Goal: Transaction & Acquisition: Book appointment/travel/reservation

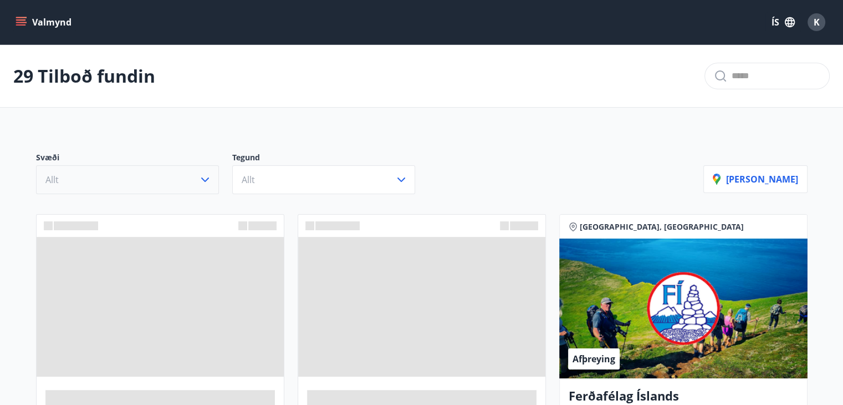
click at [207, 180] on icon "button" at bounding box center [204, 179] width 13 height 13
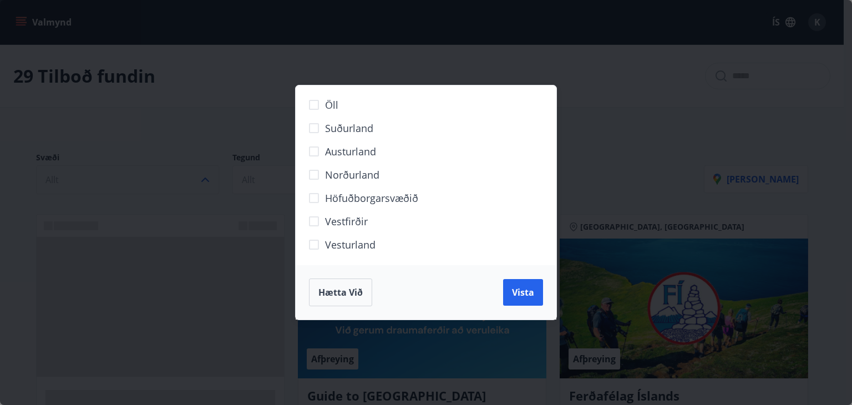
click at [247, 124] on div "Öll Suðurland [GEOGRAPHIC_DATA] Norðurland Höfuðborgarsvæðið [GEOGRAPHIC_DATA] …" at bounding box center [426, 202] width 852 height 405
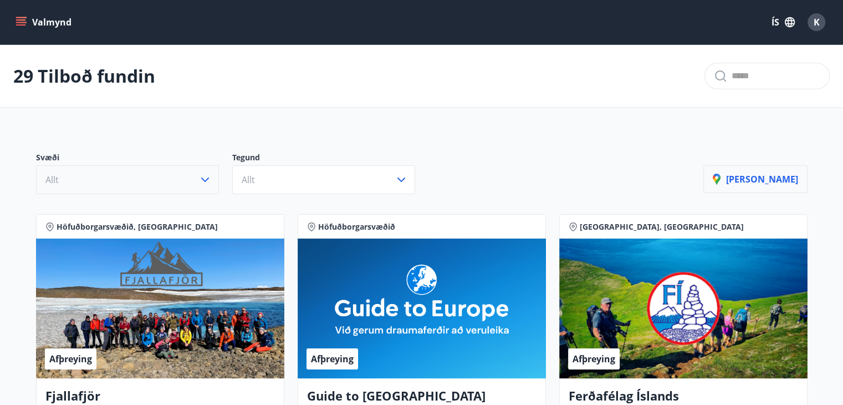
click at [768, 179] on p "[PERSON_NAME]" at bounding box center [755, 179] width 85 height 12
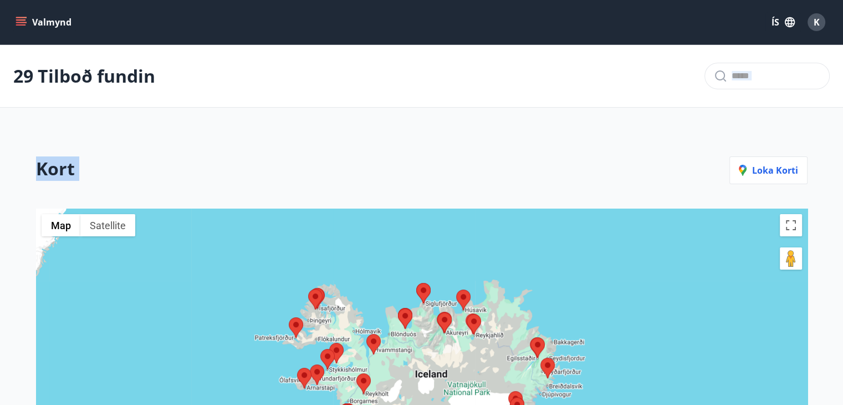
drag, startPoint x: 501, startPoint y: 143, endPoint x: 536, endPoint y: 108, distance: 49.4
click at [506, 72] on main "29 Tilboð fundin Kort Loka korti ← Move left → Move right ↑ Move up ↓ Move down…" at bounding box center [421, 290] width 843 height 490
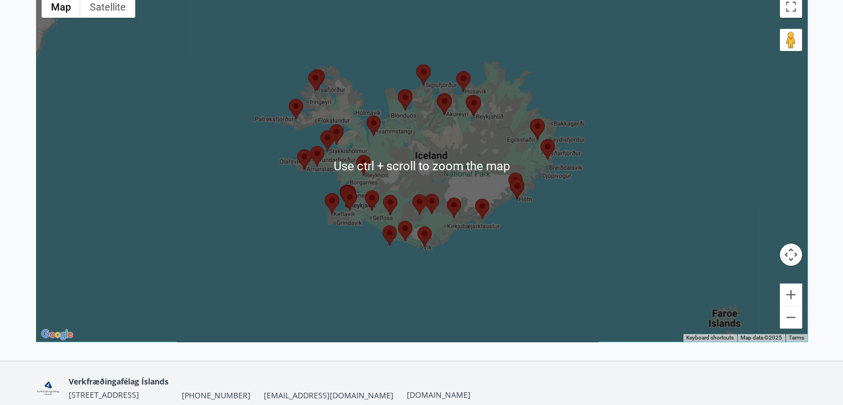
scroll to position [267, 0]
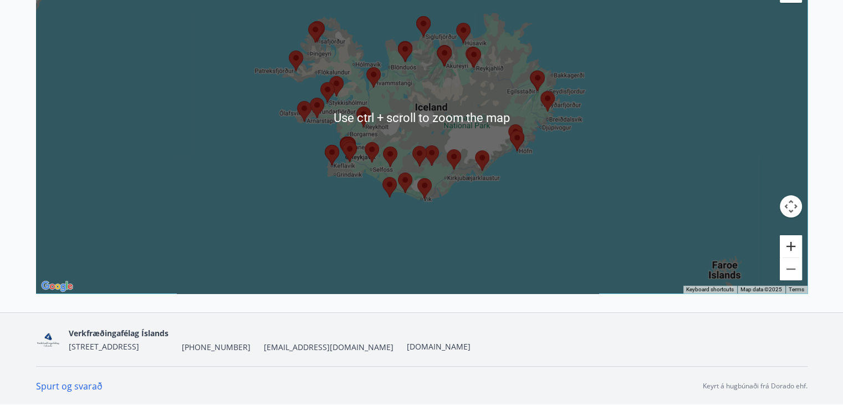
click at [788, 251] on button "Zoom in" at bounding box center [791, 246] width 22 height 22
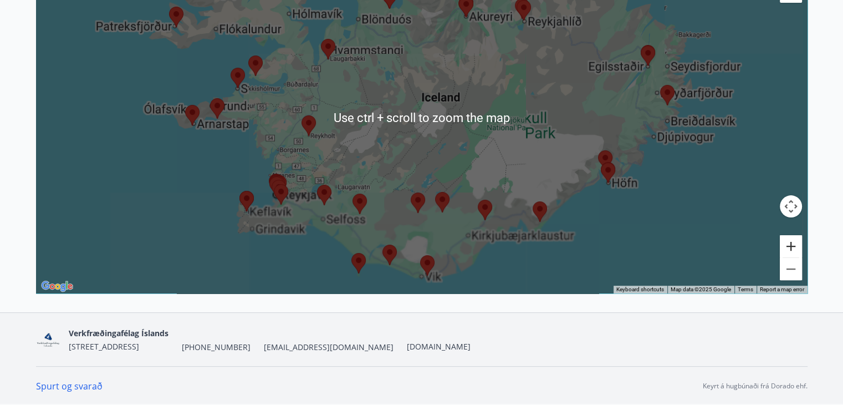
click at [794, 253] on button "Zoom in" at bounding box center [791, 246] width 22 height 22
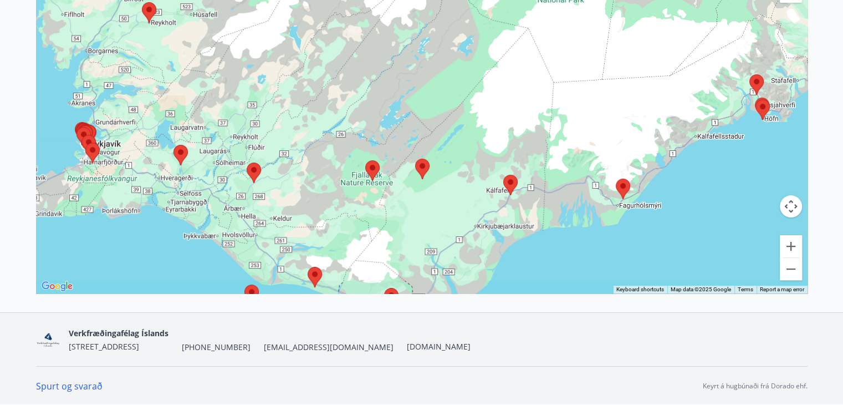
drag, startPoint x: 554, startPoint y: 230, endPoint x: 502, endPoint y: 87, distance: 151.5
click at [510, 95] on div at bounding box center [422, 117] width 772 height 351
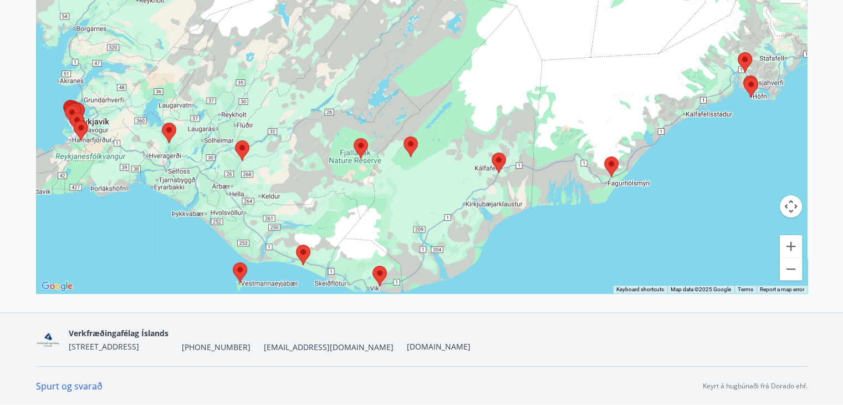
drag, startPoint x: 647, startPoint y: 192, endPoint x: 478, endPoint y: 185, distance: 169.8
click at [478, 185] on div at bounding box center [422, 117] width 772 height 351
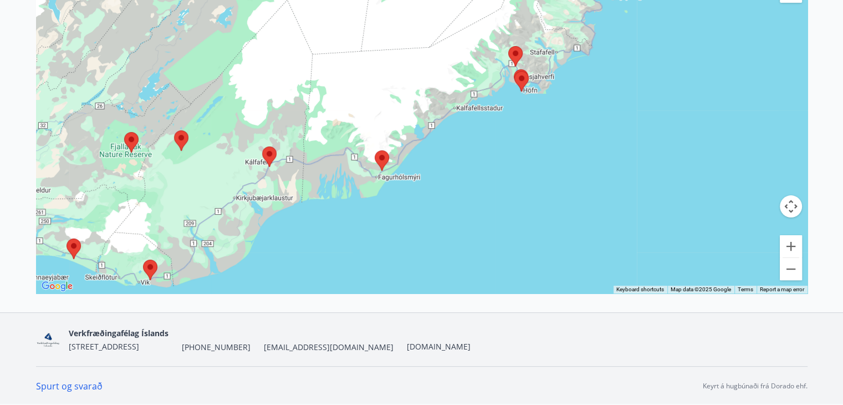
click at [375, 150] on area at bounding box center [375, 150] width 0 height 0
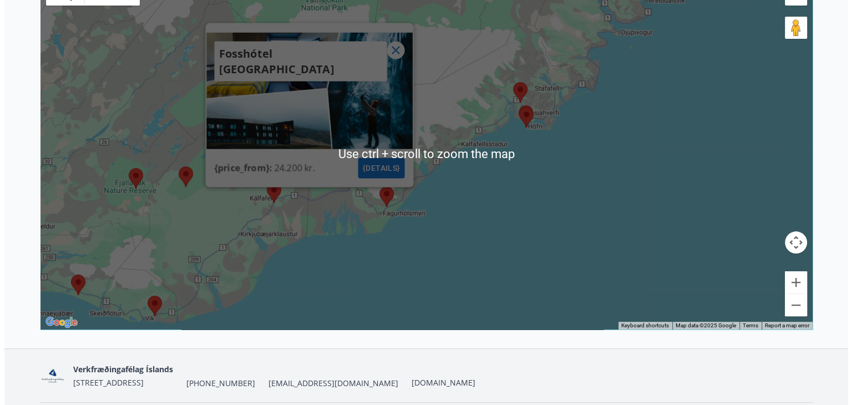
scroll to position [211, 0]
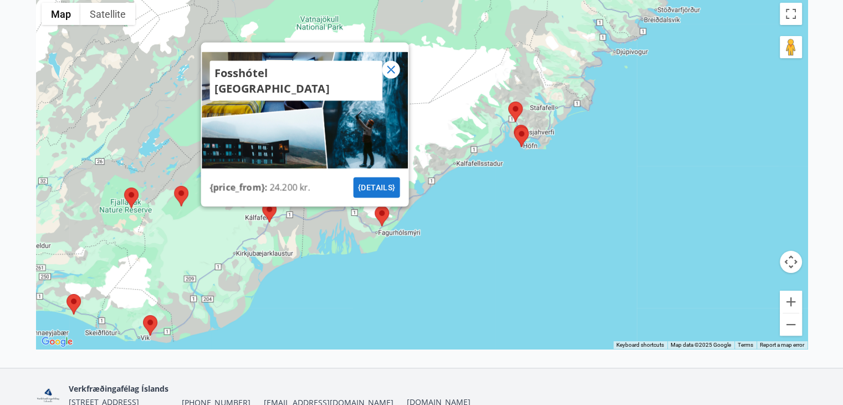
click at [262, 202] on area at bounding box center [262, 202] width 0 height 0
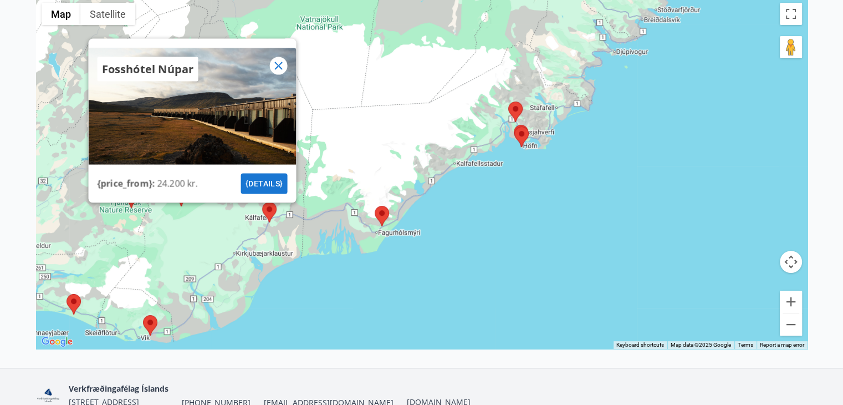
click at [375, 206] on area at bounding box center [375, 206] width 0 height 0
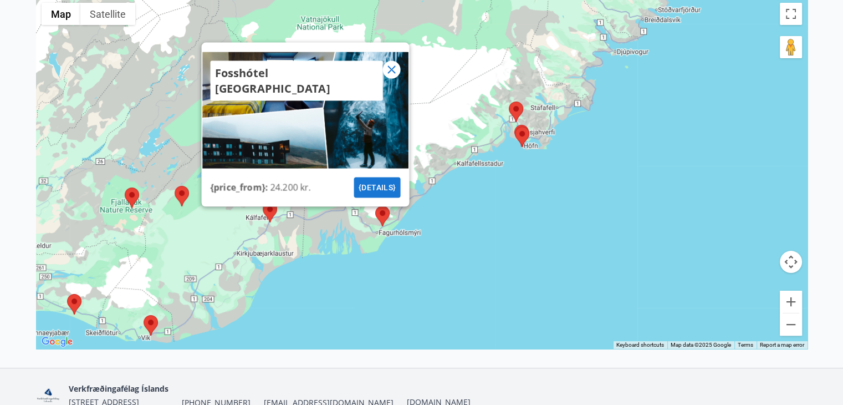
click at [263, 202] on area at bounding box center [263, 202] width 0 height 0
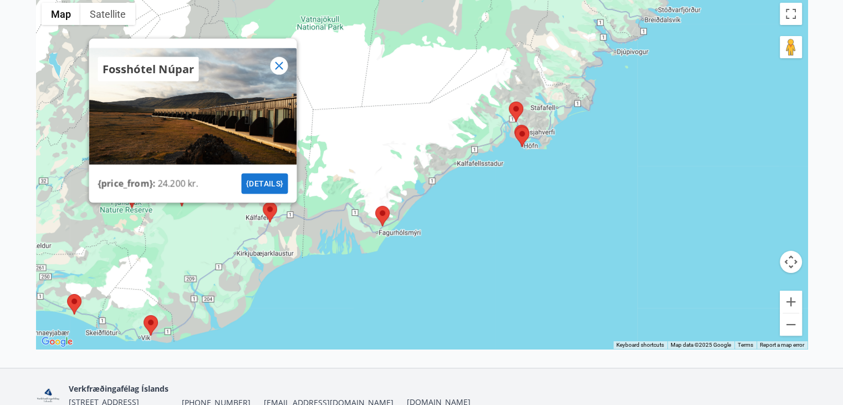
click at [375, 206] on area at bounding box center [375, 206] width 0 height 0
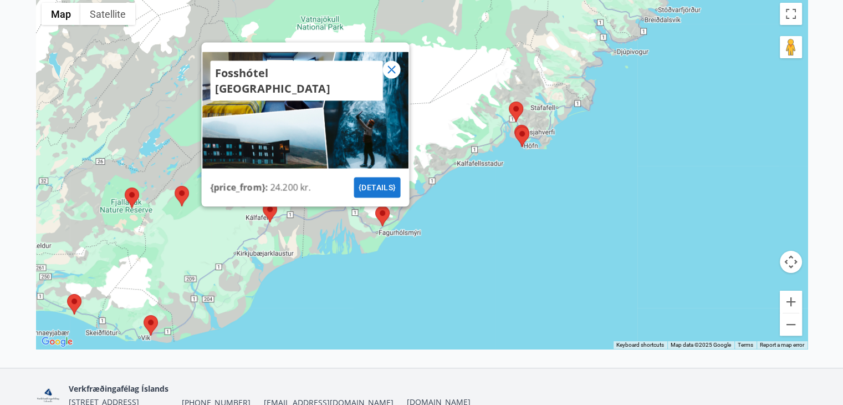
click at [376, 189] on button "{details}" at bounding box center [377, 187] width 47 height 21
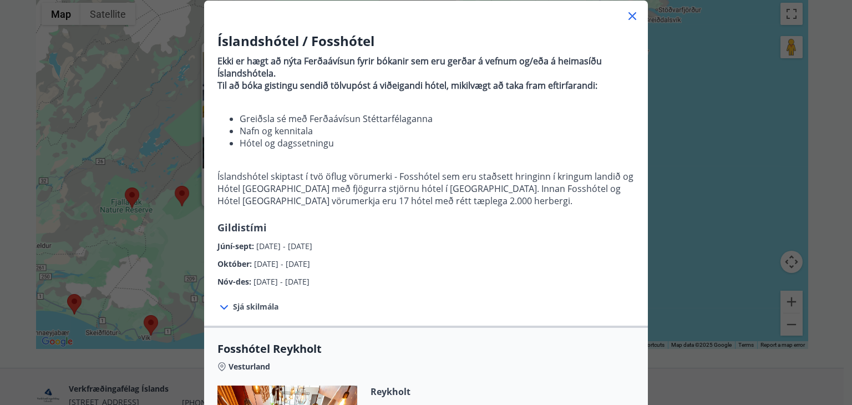
scroll to position [0, 0]
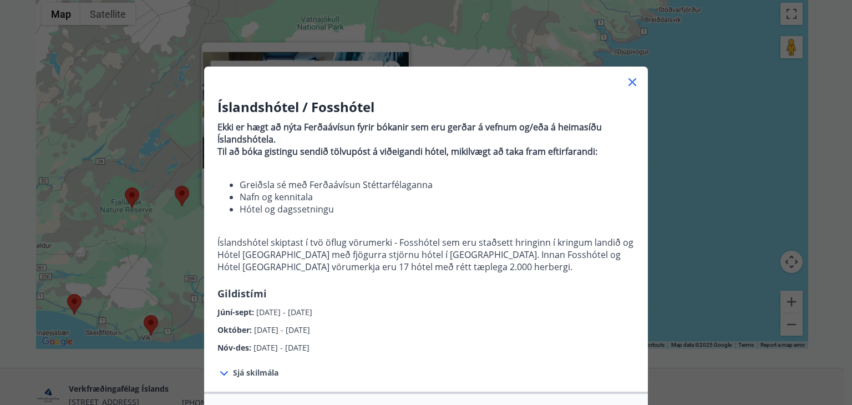
click at [629, 83] on icon at bounding box center [632, 82] width 8 height 8
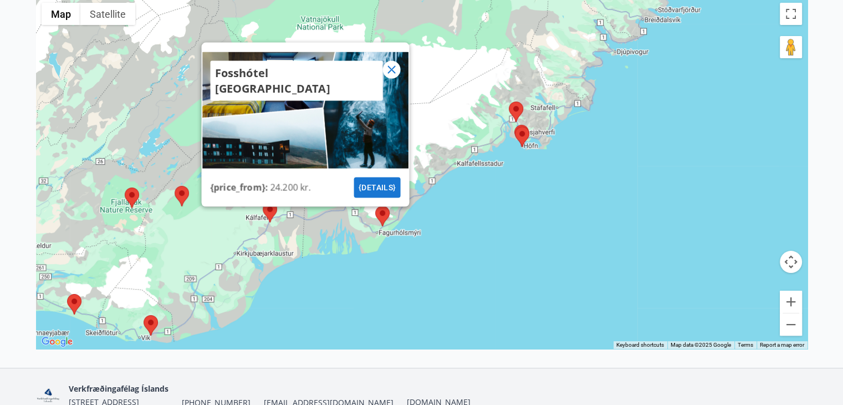
click at [386, 184] on button "{details}" at bounding box center [377, 187] width 47 height 21
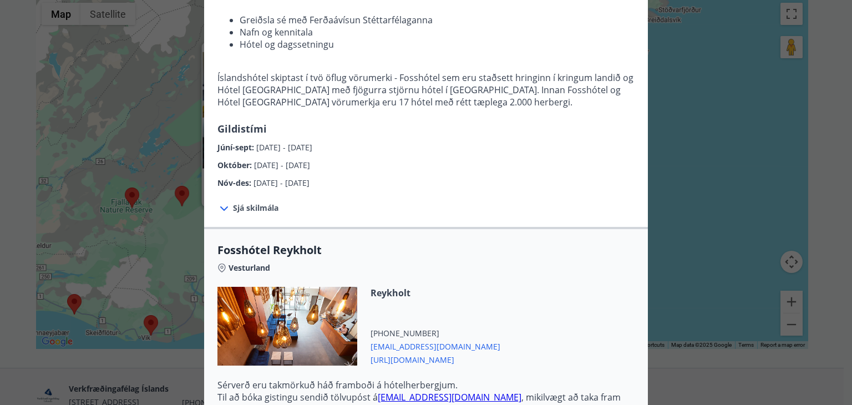
scroll to position [166, 0]
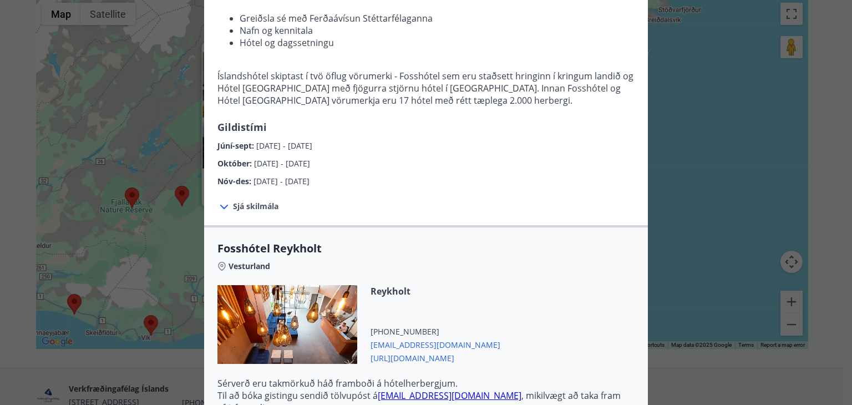
click at [239, 208] on span "Sjá skilmála" at bounding box center [255, 206] width 45 height 11
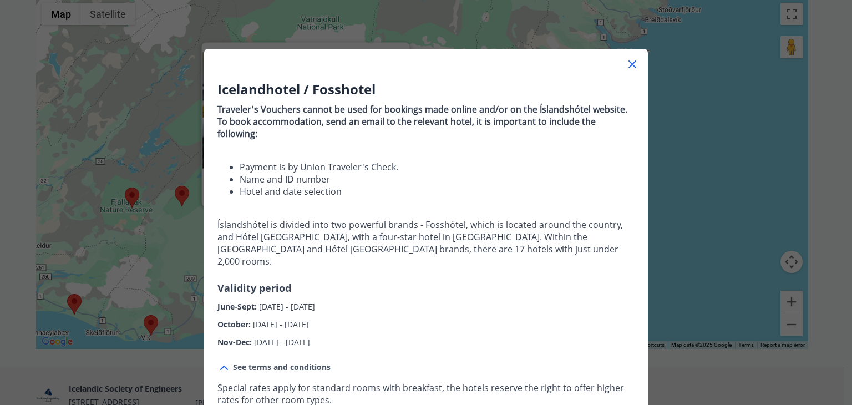
scroll to position [0, 0]
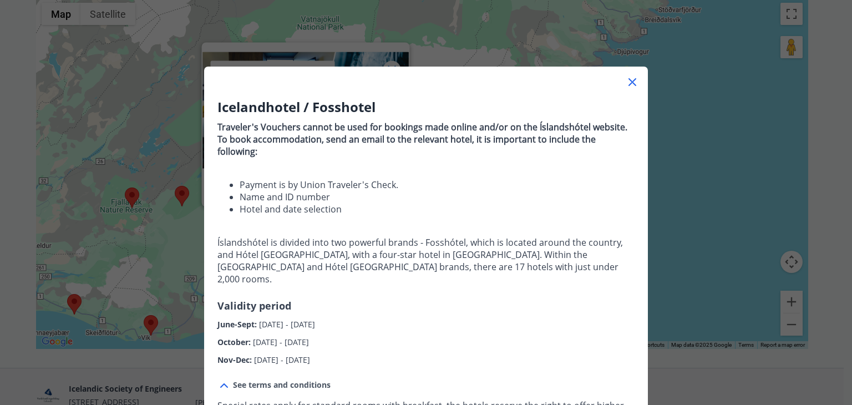
click at [625, 81] on icon at bounding box center [631, 81] width 13 height 13
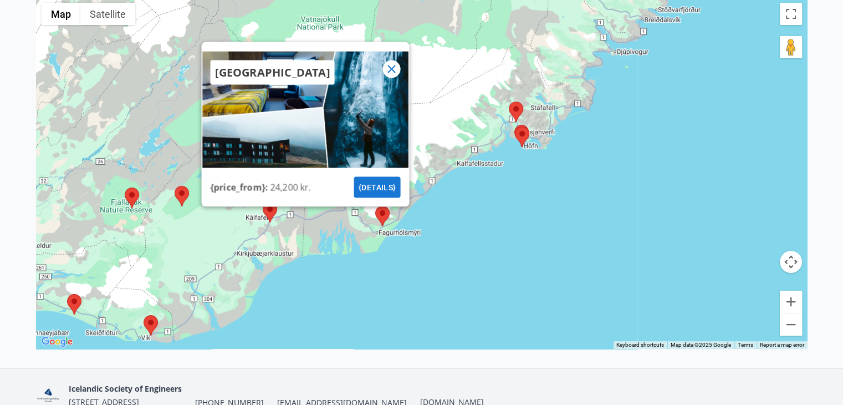
click at [266, 216] on img at bounding box center [270, 212] width 14 height 21
click at [263, 202] on area at bounding box center [263, 202] width 0 height 0
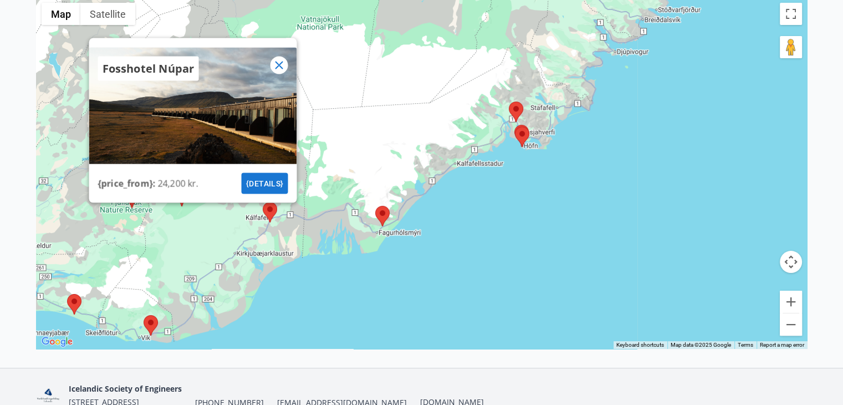
click at [261, 185] on font "{details}" at bounding box center [265, 183] width 38 height 9
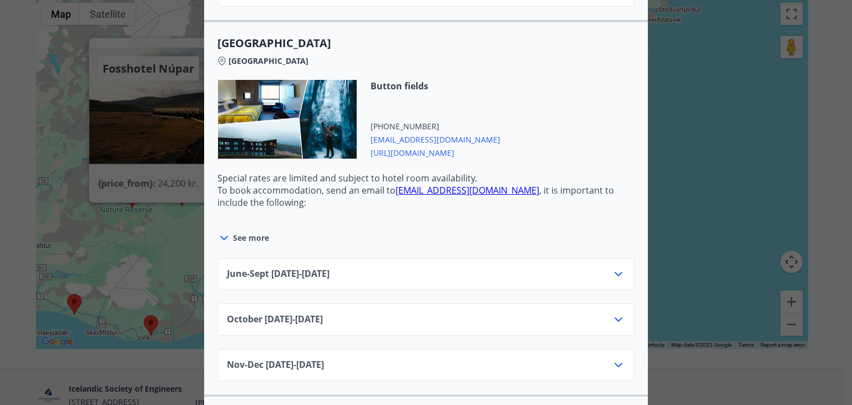
scroll to position [3215, 0]
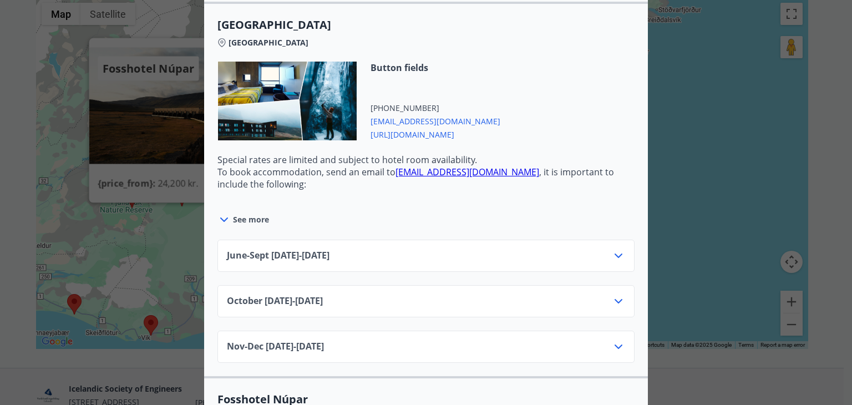
click at [339, 249] on div "June-[DATE]06.25 - [DATE]" at bounding box center [426, 260] width 398 height 22
click at [615, 249] on icon at bounding box center [617, 255] width 13 height 13
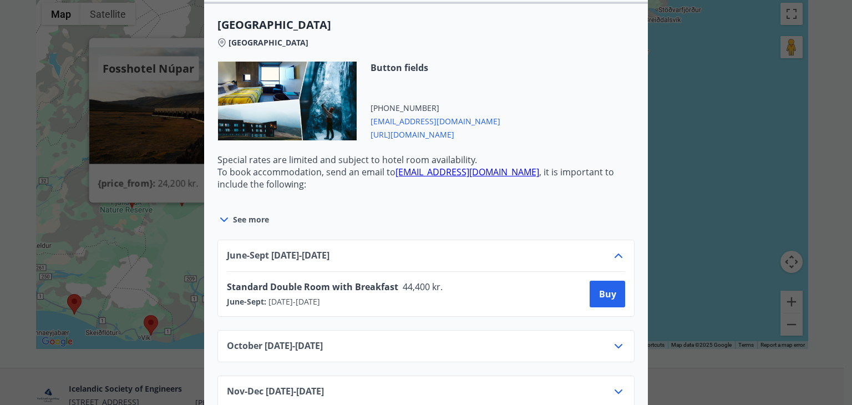
click at [611, 249] on icon at bounding box center [617, 255] width 13 height 13
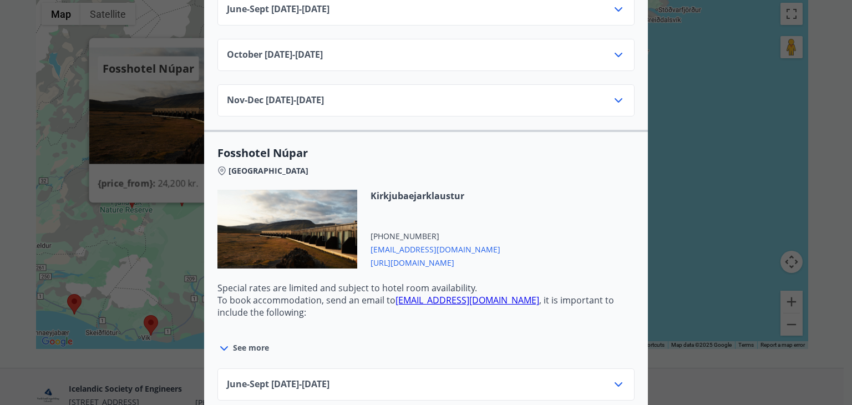
scroll to position [3493, 0]
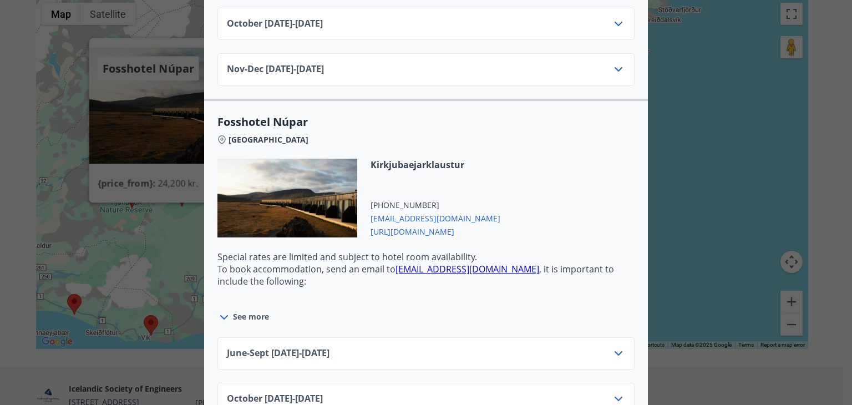
click at [614, 346] on icon at bounding box center [617, 352] width 13 height 13
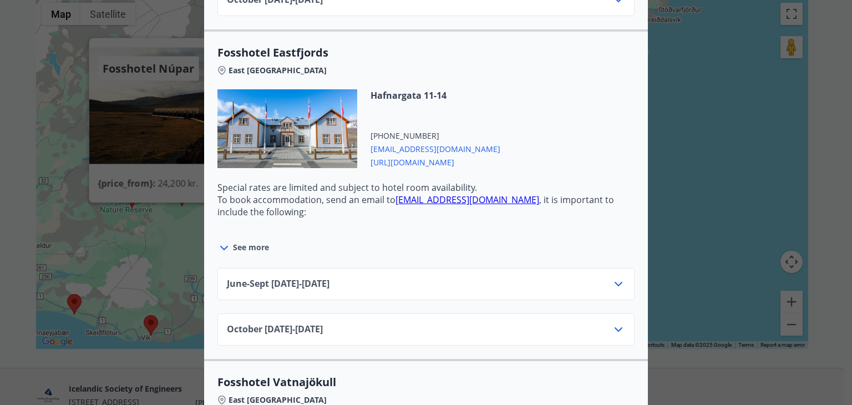
scroll to position [2086, 0]
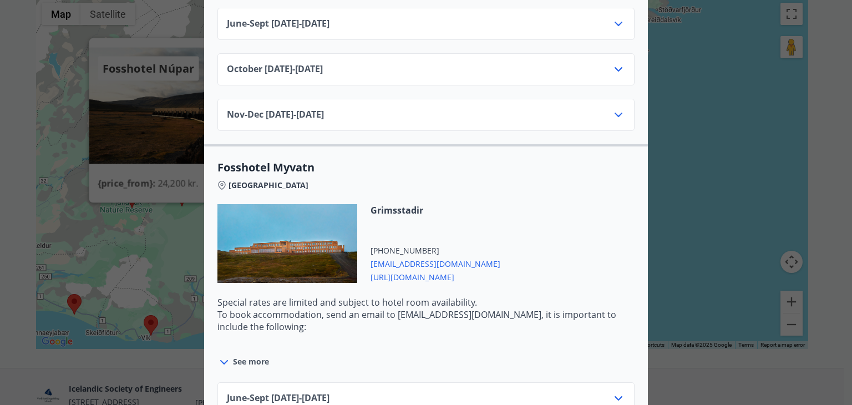
click at [732, 159] on div "Icelandhotel / Fosshotel Traveler's Vouchers cannot be used for bookings made o…" at bounding box center [426, 202] width 852 height 405
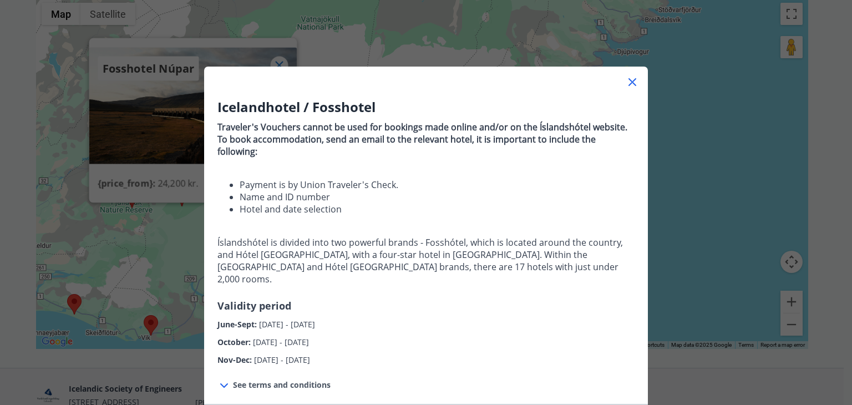
click at [628, 80] on icon at bounding box center [631, 81] width 13 height 13
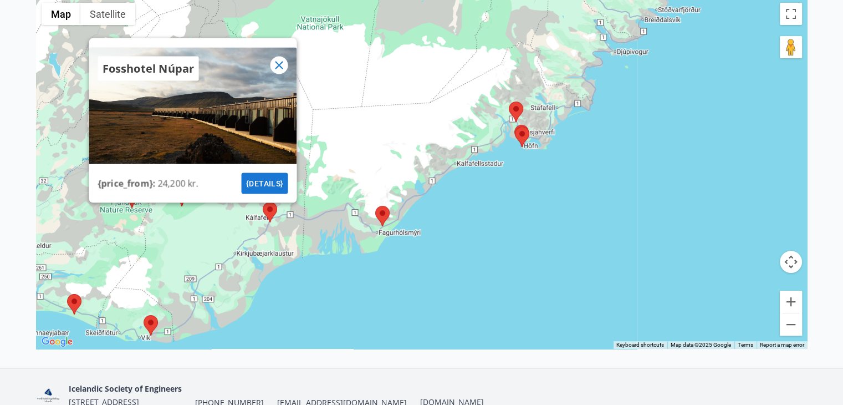
click at [263, 202] on area at bounding box center [263, 202] width 0 height 0
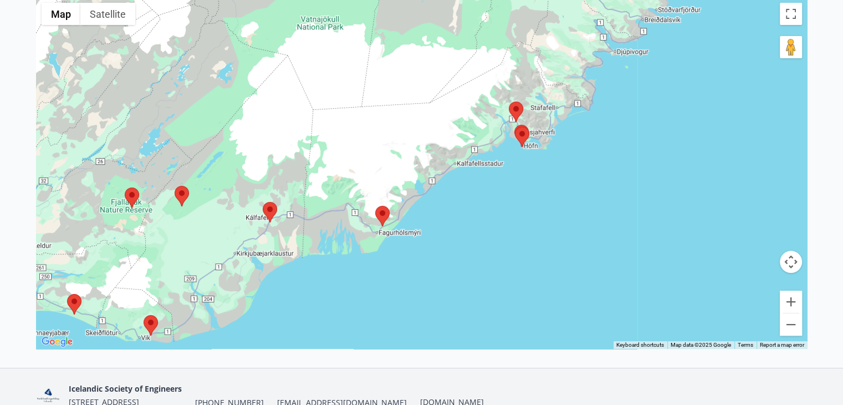
click at [375, 206] on area at bounding box center [375, 206] width 0 height 0
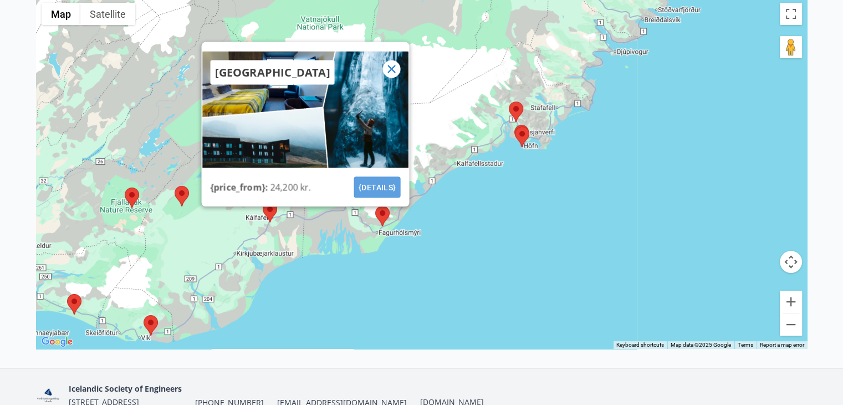
click at [378, 180] on font "{details}" at bounding box center [377, 187] width 38 height 14
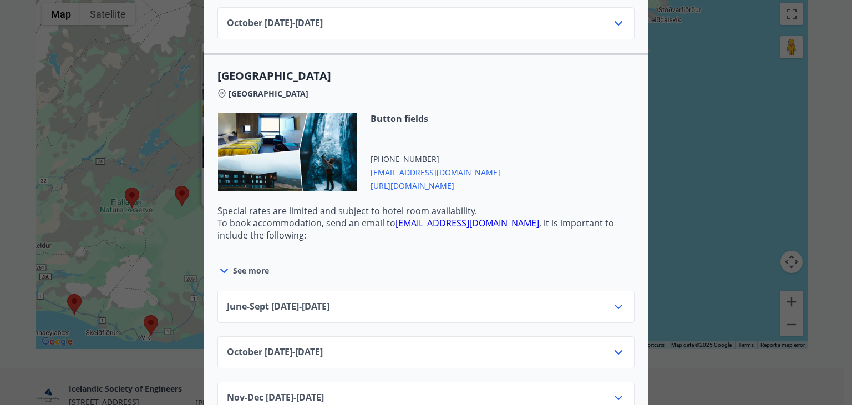
scroll to position [3160, 0]
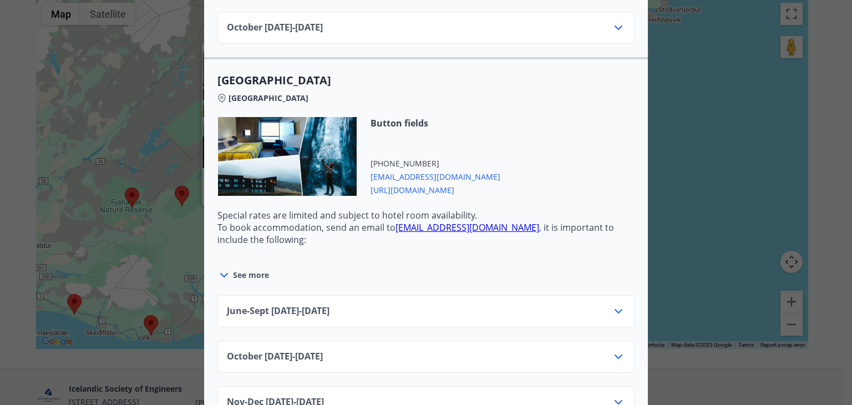
drag, startPoint x: 401, startPoint y: 156, endPoint x: 385, endPoint y: 154, distance: 15.6
click at [395, 185] on font "[URL][DOMAIN_NAME]" at bounding box center [412, 190] width 84 height 11
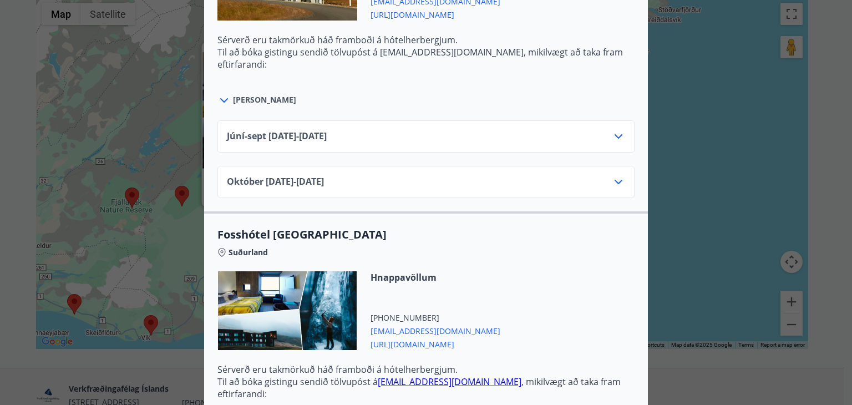
scroll to position [3215, 0]
